Goal: Use online tool/utility: Utilize a website feature to perform a specific function

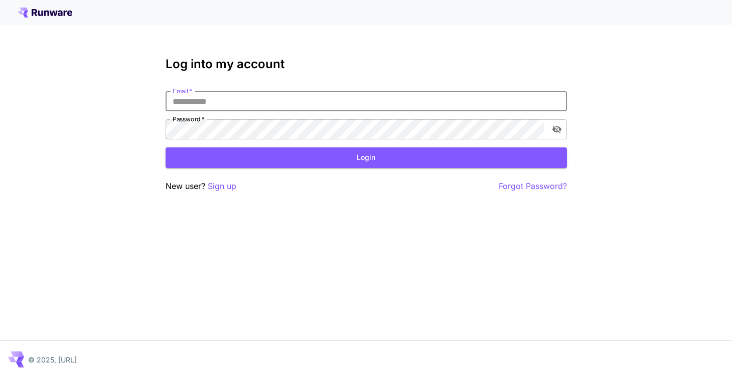
type input "**********"
click at [366, 158] on button "Login" at bounding box center [366, 158] width 401 height 21
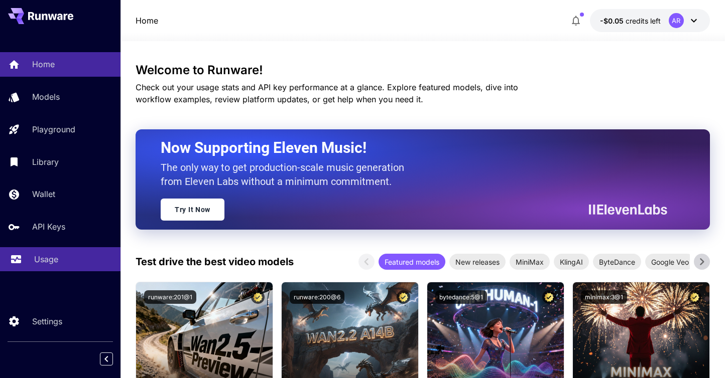
click at [45, 257] on p "Usage" at bounding box center [46, 259] width 24 height 12
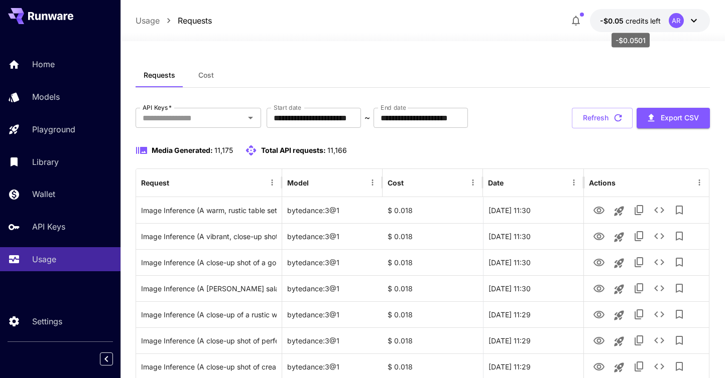
click at [623, 18] on span "-$0.05" at bounding box center [613, 21] width 26 height 9
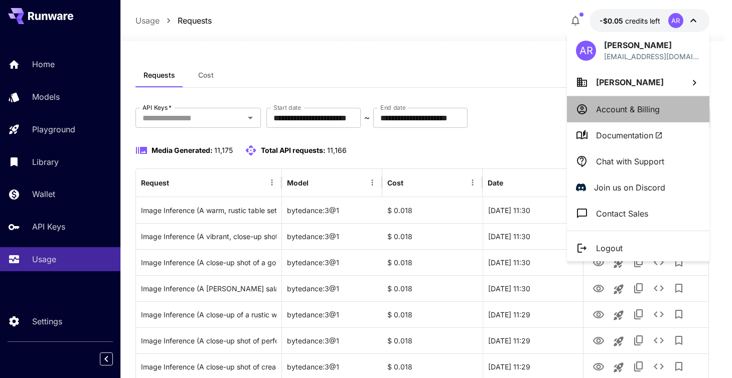
click at [625, 107] on p "Account & Billing" at bounding box center [628, 109] width 64 height 12
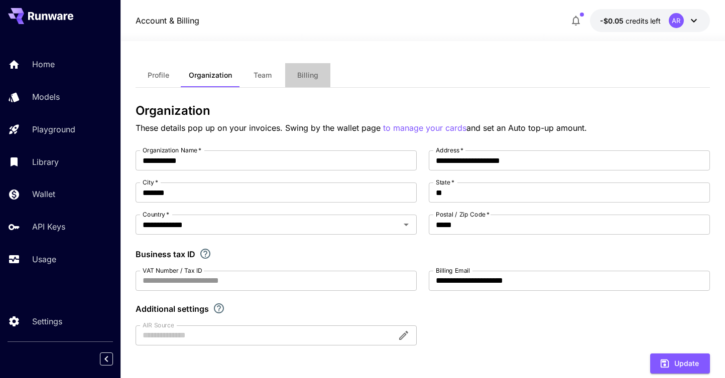
click at [299, 76] on span "Billing" at bounding box center [307, 75] width 21 height 9
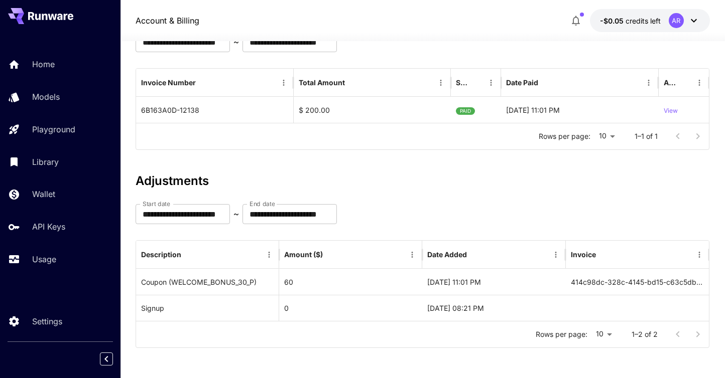
scroll to position [102, 0]
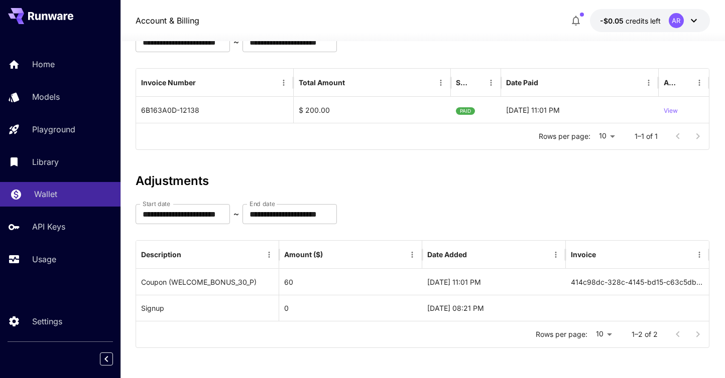
click at [54, 191] on p "Wallet" at bounding box center [45, 194] width 23 height 12
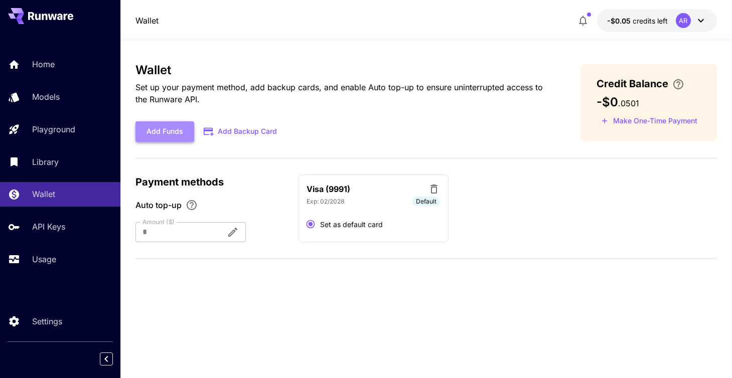
click at [173, 132] on button "Add Funds" at bounding box center [165, 131] width 59 height 21
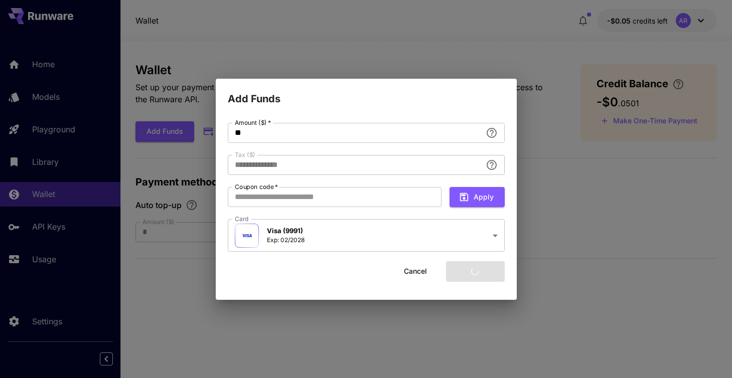
type input "****"
click at [477, 273] on button "Add funds" at bounding box center [475, 271] width 59 height 21
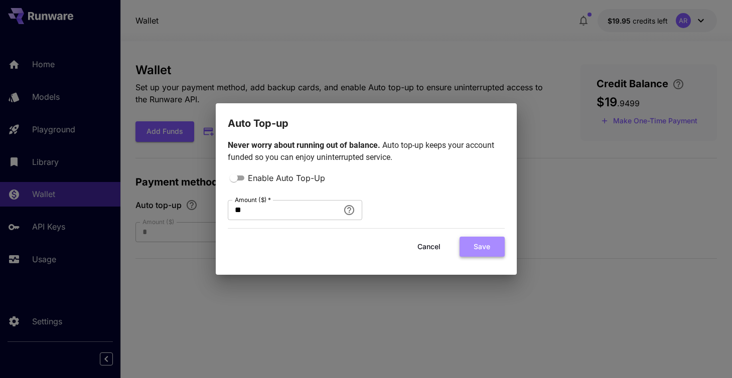
click at [477, 246] on button "Save" at bounding box center [482, 247] width 45 height 21
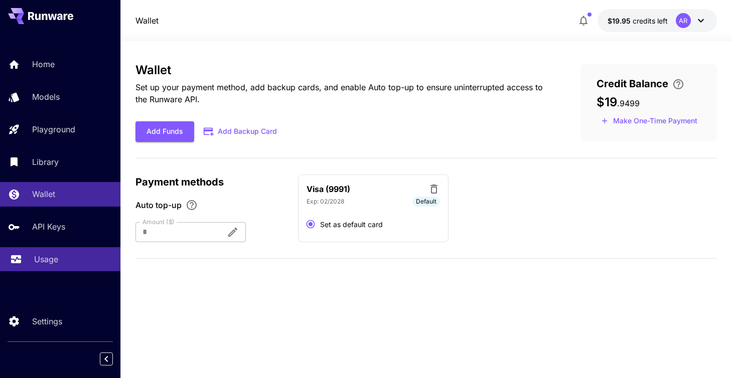
click at [42, 260] on p "Usage" at bounding box center [46, 259] width 24 height 12
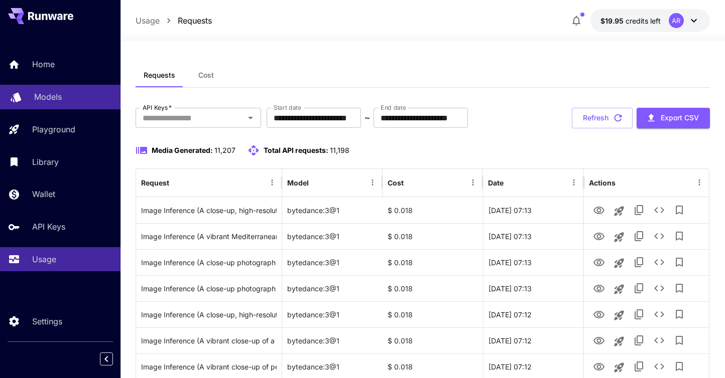
click at [56, 97] on p "Models" at bounding box center [48, 97] width 28 height 12
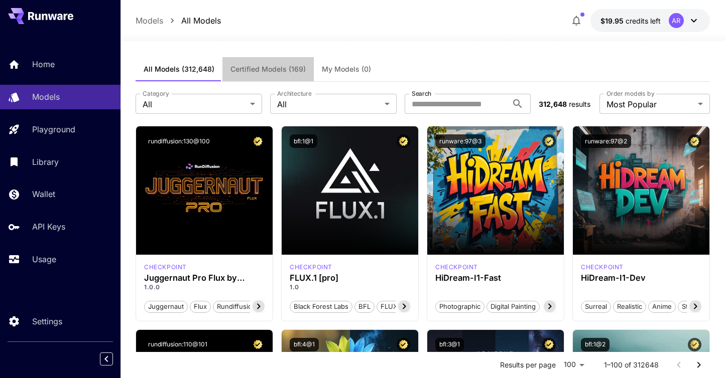
click at [267, 69] on span "Certified Models (169)" at bounding box center [267, 69] width 75 height 9
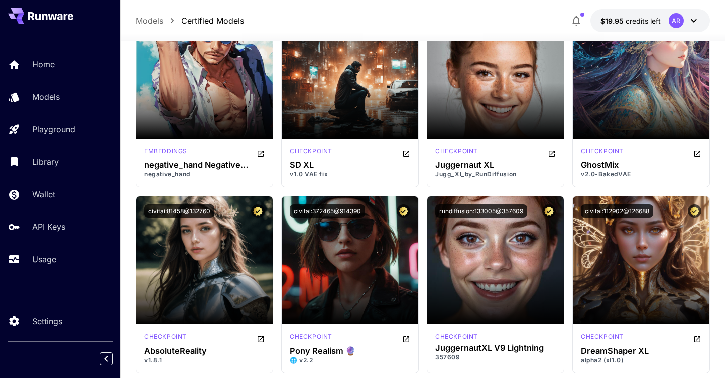
scroll to position [1184, 0]
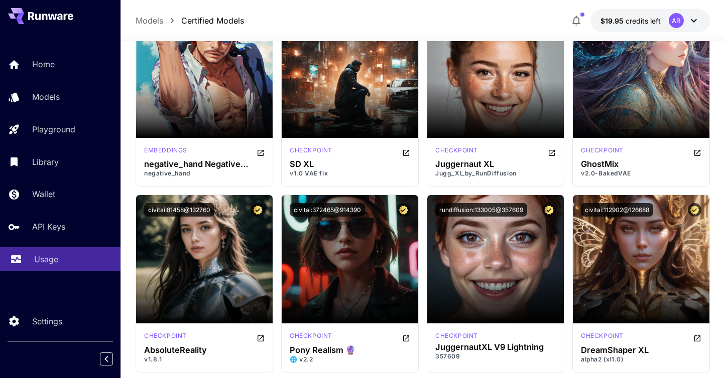
click at [40, 263] on p "Usage" at bounding box center [46, 259] width 24 height 12
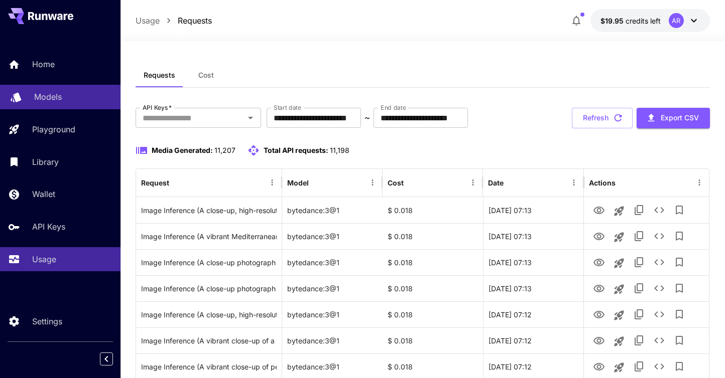
click at [55, 95] on p "Models" at bounding box center [48, 97] width 28 height 12
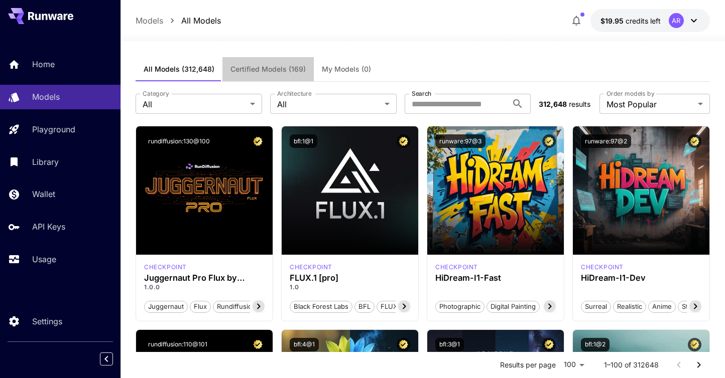
click at [285, 70] on span "Certified Models (169)" at bounding box center [267, 69] width 75 height 9
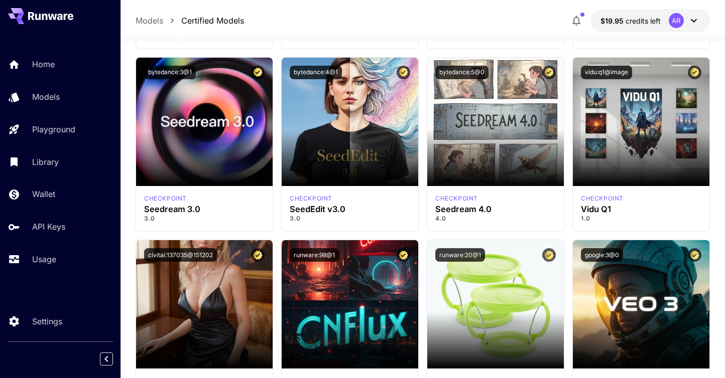
scroll to position [6328, 0]
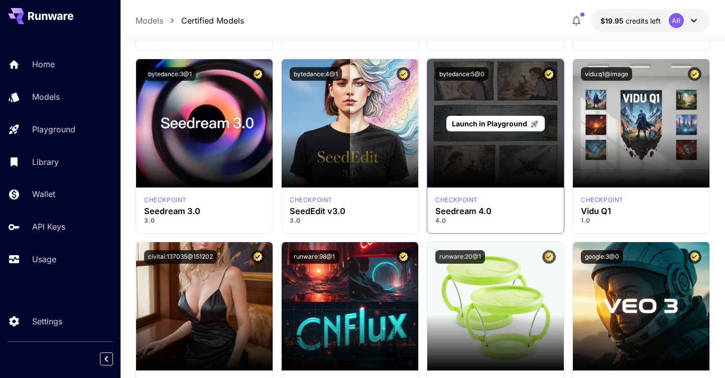
click at [494, 177] on div "Launch in Playground" at bounding box center [495, 123] width 137 height 128
click at [498, 122] on span "Launch in Playground" at bounding box center [489, 123] width 75 height 9
